Goal: Navigation & Orientation: Find specific page/section

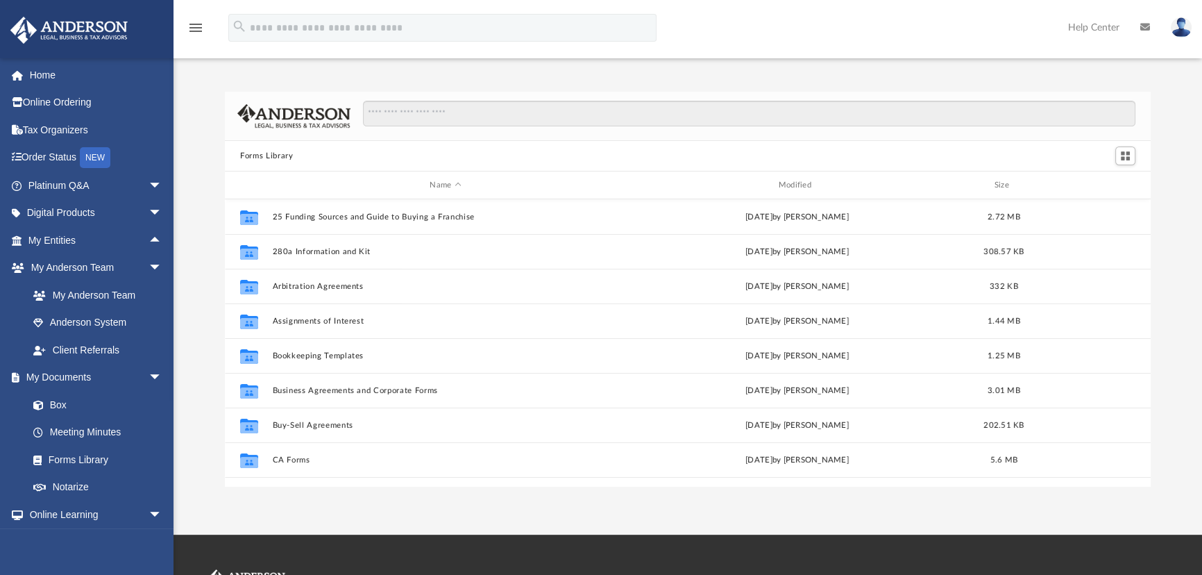
scroll to position [305, 916]
click at [19, 74] on span at bounding box center [24, 76] width 10 height 10
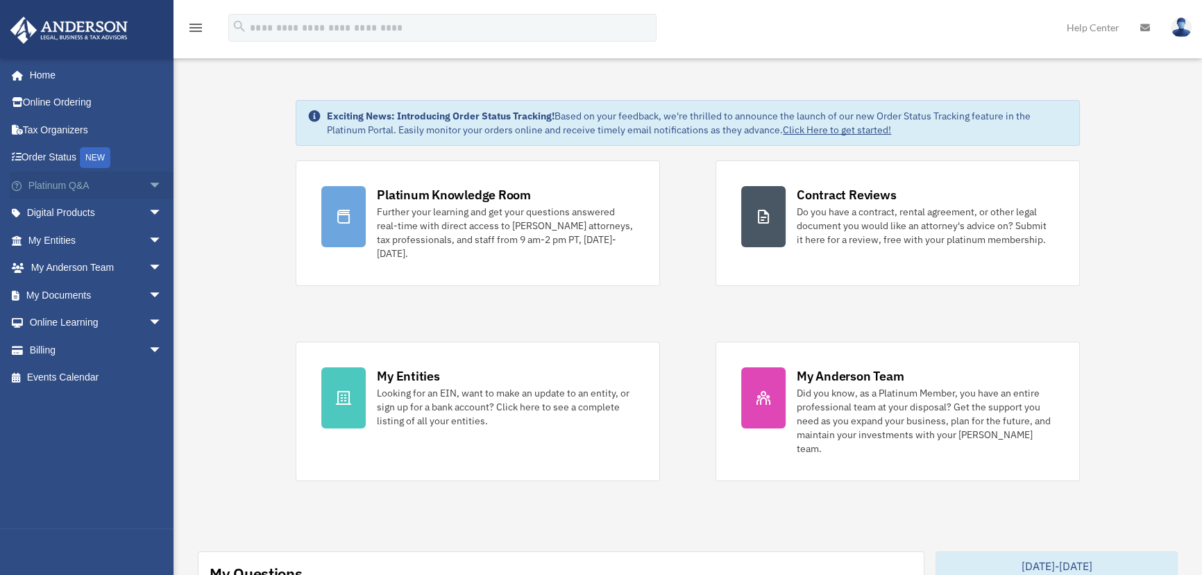
click at [148, 187] on span "arrow_drop_down" at bounding box center [162, 185] width 28 height 28
